Goal: Task Accomplishment & Management: Understand process/instructions

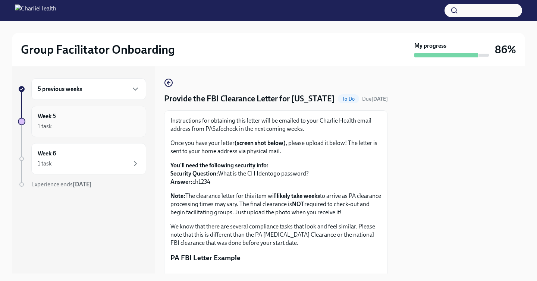
click at [73, 116] on div "Week 5 1 task" at bounding box center [89, 121] width 102 height 19
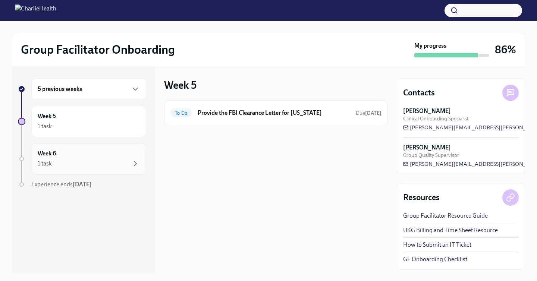
click at [81, 155] on div "Week 6 1 task" at bounding box center [89, 159] width 102 height 19
click at [82, 135] on div "Week 5 1 task" at bounding box center [88, 121] width 115 height 31
click at [79, 114] on div "Week 5 1 task" at bounding box center [89, 121] width 102 height 19
click at [71, 152] on div "Week 6 1 task" at bounding box center [89, 159] width 102 height 19
click at [86, 116] on div "Week 5 1 task" at bounding box center [89, 121] width 102 height 19
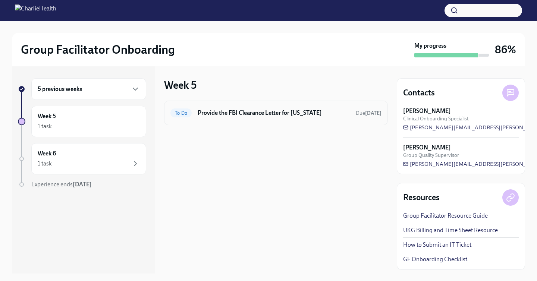
click at [216, 113] on h6 "Provide the FBI Clearance Letter for [US_STATE]" at bounding box center [274, 113] width 152 height 8
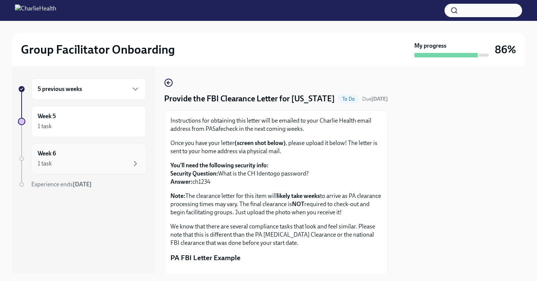
click at [75, 163] on div "1 task" at bounding box center [89, 163] width 102 height 9
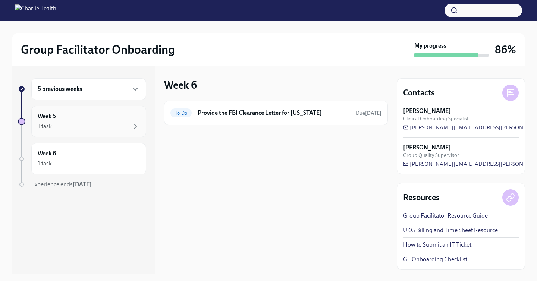
click at [80, 130] on div "1 task" at bounding box center [89, 126] width 102 height 9
click at [134, 93] on icon "button" at bounding box center [135, 89] width 9 height 9
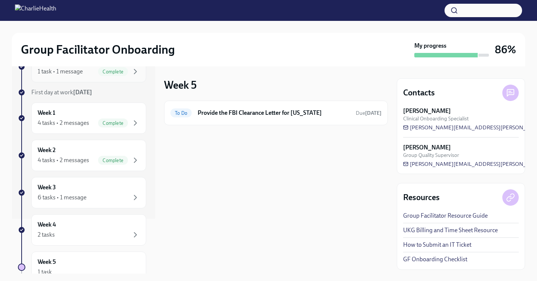
scroll to position [56, 0]
click at [101, 182] on div "Week 3 6 tasks • 1 message" at bounding box center [89, 191] width 102 height 19
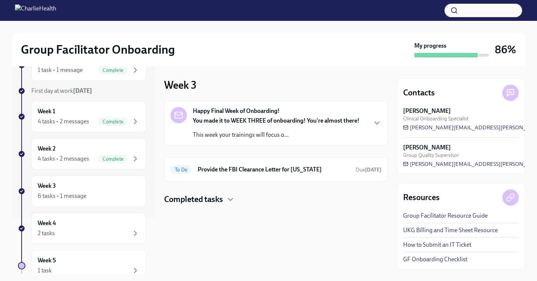
click at [183, 197] on h4 "Completed tasks" at bounding box center [193, 199] width 59 height 11
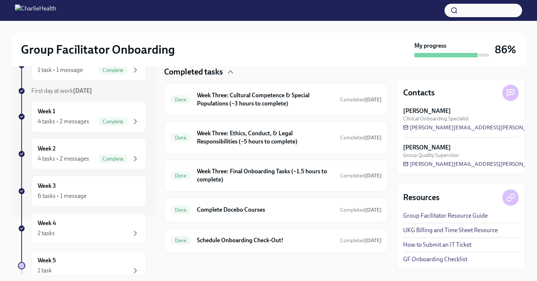
scroll to position [130, 0]
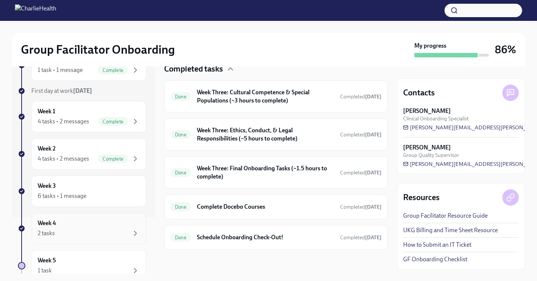
click at [100, 225] on div "Week 4 2 tasks" at bounding box center [89, 228] width 102 height 19
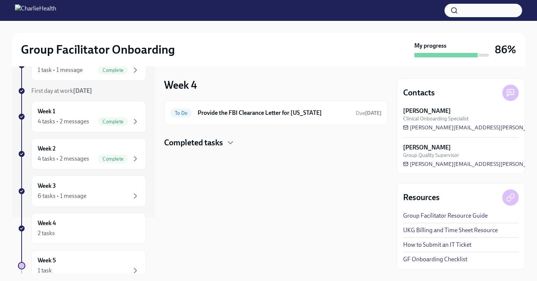
click at [193, 147] on h4 "Completed tasks" at bounding box center [193, 142] width 59 height 11
click at [235, 158] on div "Done Schedule Onboarding Check-Out! Completed [DATE]" at bounding box center [276, 166] width 224 height 25
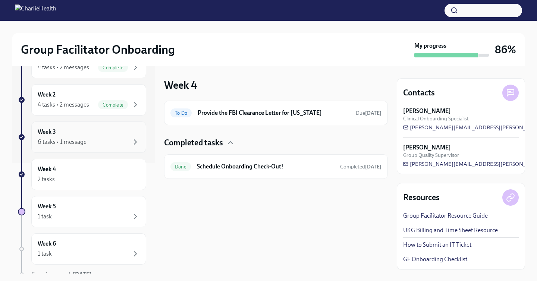
scroll to position [145, 0]
